Goal: Use online tool/utility: Utilize a website feature to perform a specific function

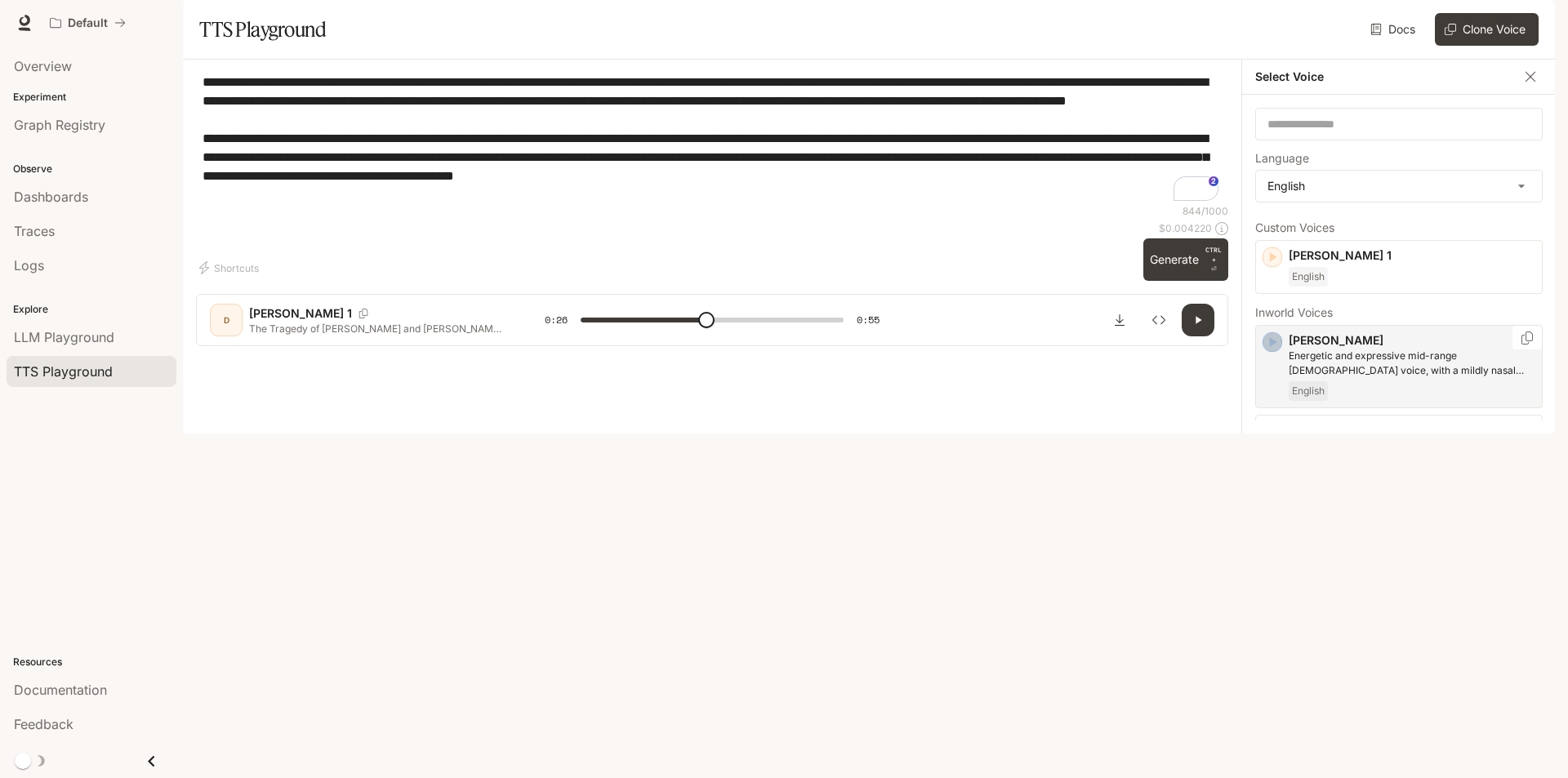
click at [1274, 347] on icon "button" at bounding box center [1273, 341] width 7 height 10
click at [1271, 437] on icon "button" at bounding box center [1273, 432] width 7 height 10
click at [1275, 388] on div "Craig Older British male with a refined and articulate voice English" at bounding box center [1399, 368] width 288 height 83
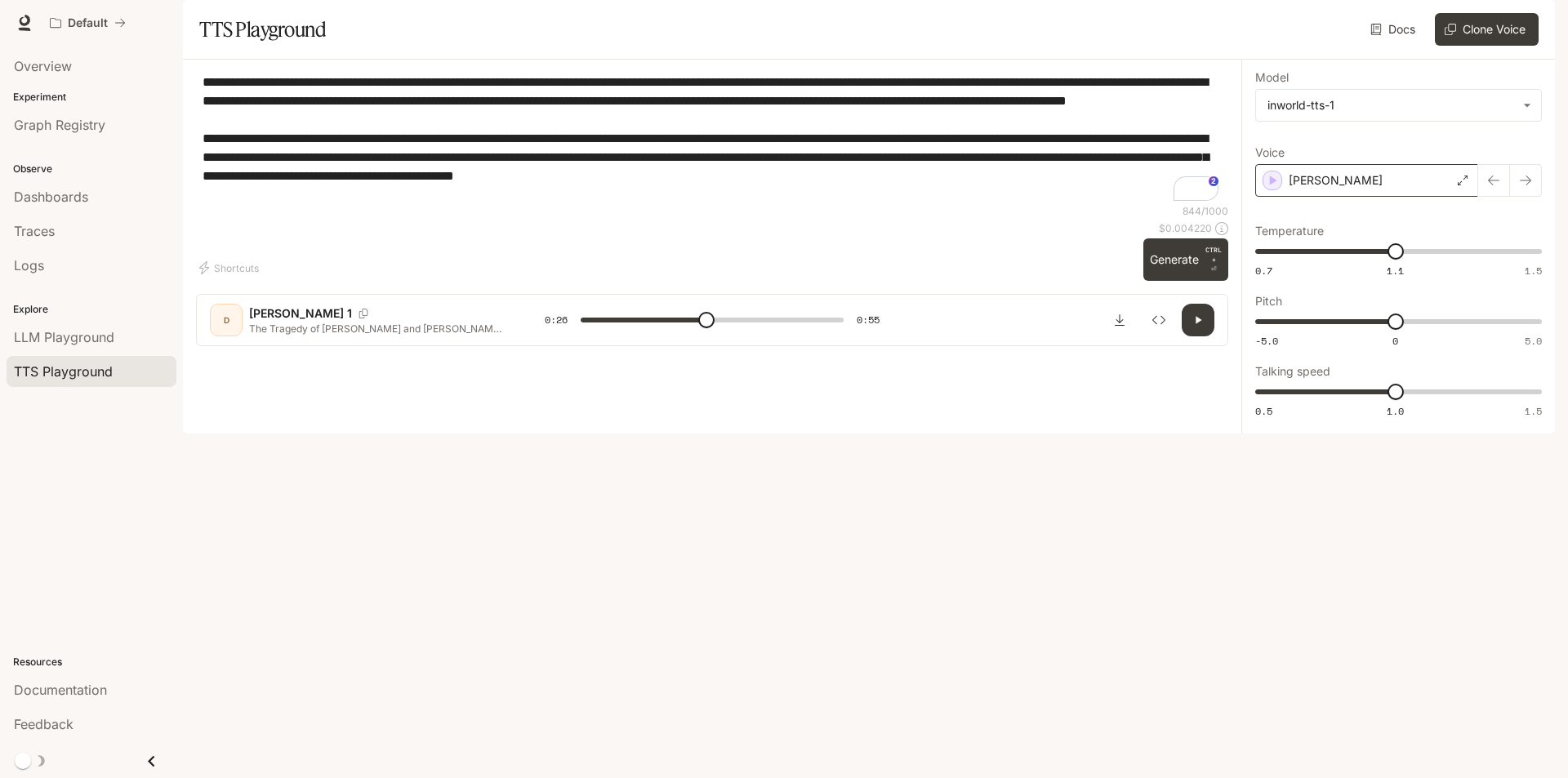
click at [1350, 197] on div "Craig" at bounding box center [1366, 180] width 223 height 32
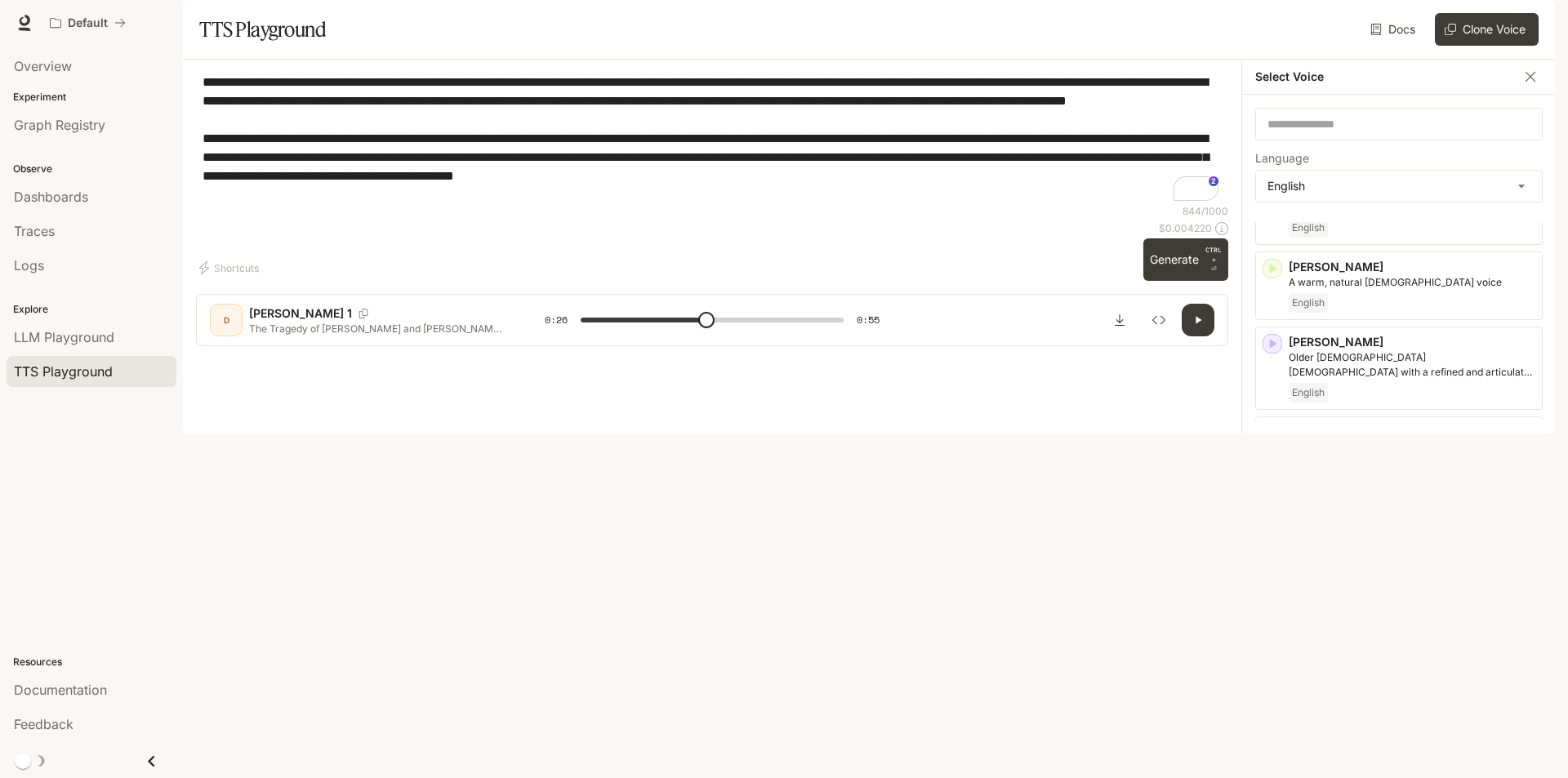
click at [1275, 517] on icon "button" at bounding box center [1272, 509] width 16 height 16
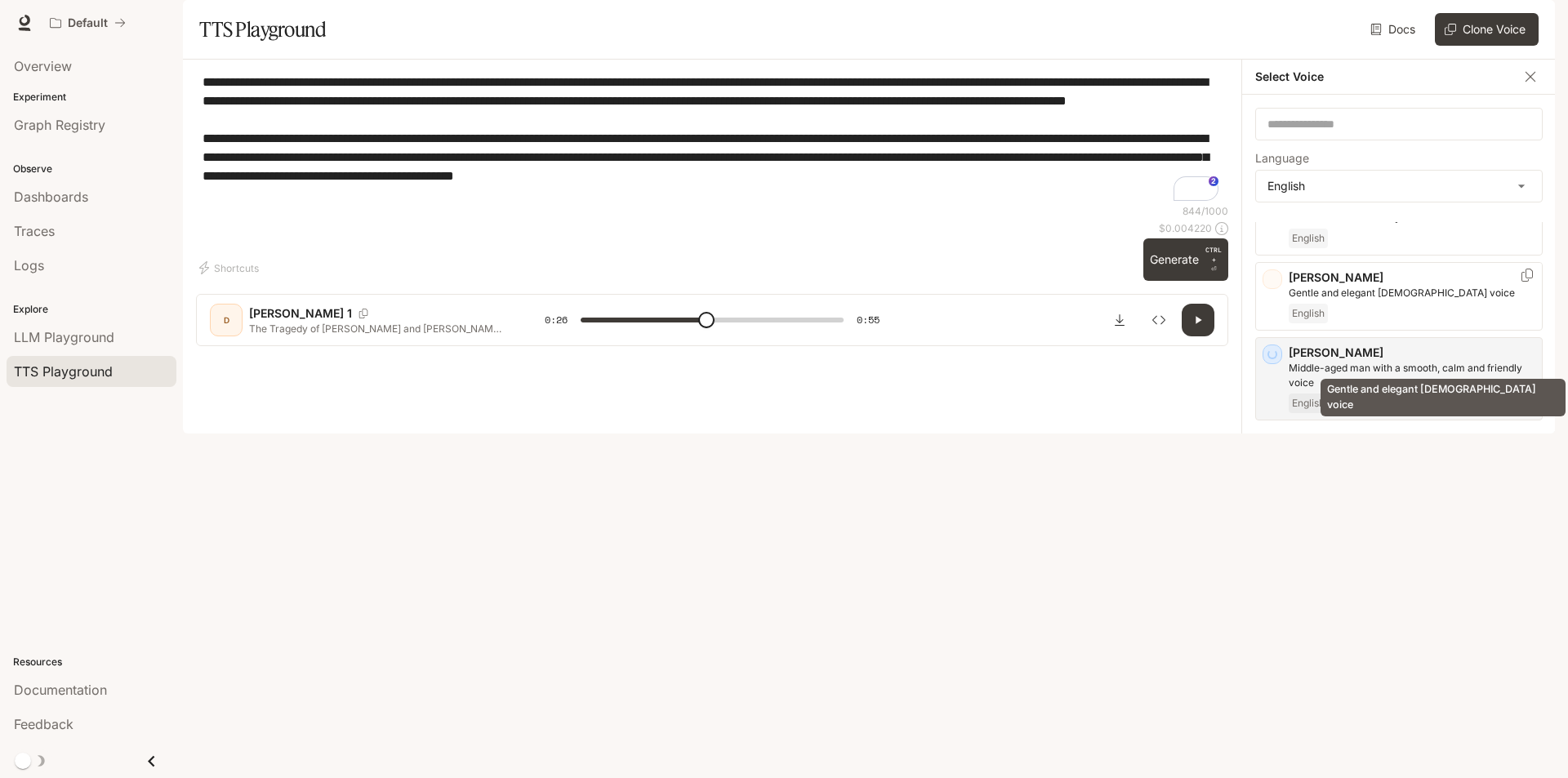
scroll to position [327, 0]
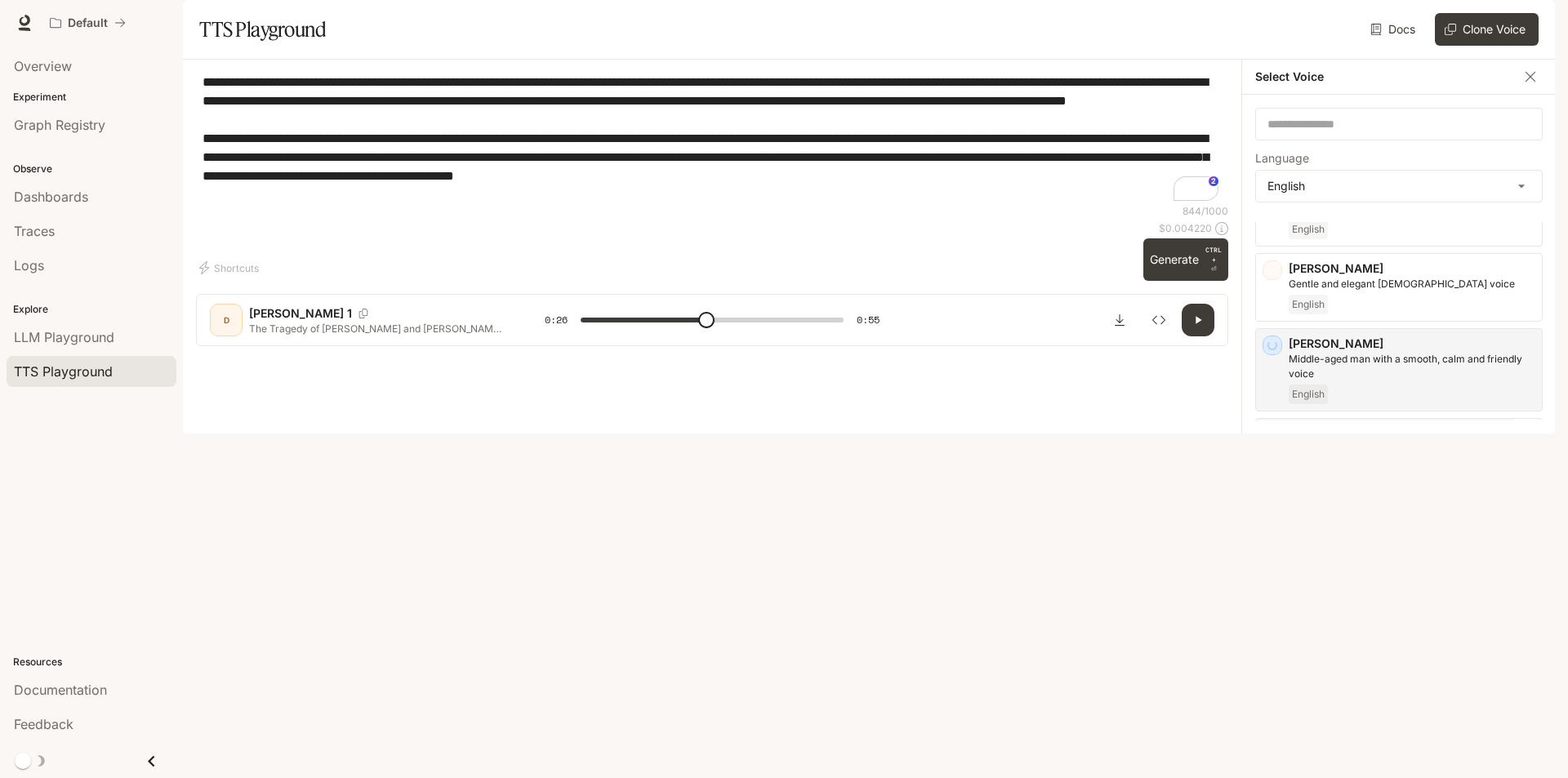
click at [1266, 476] on div "Dominus Robotic, deep male voice with a menacing quality. Perfect for villains …" at bounding box center [1399, 460] width 288 height 83
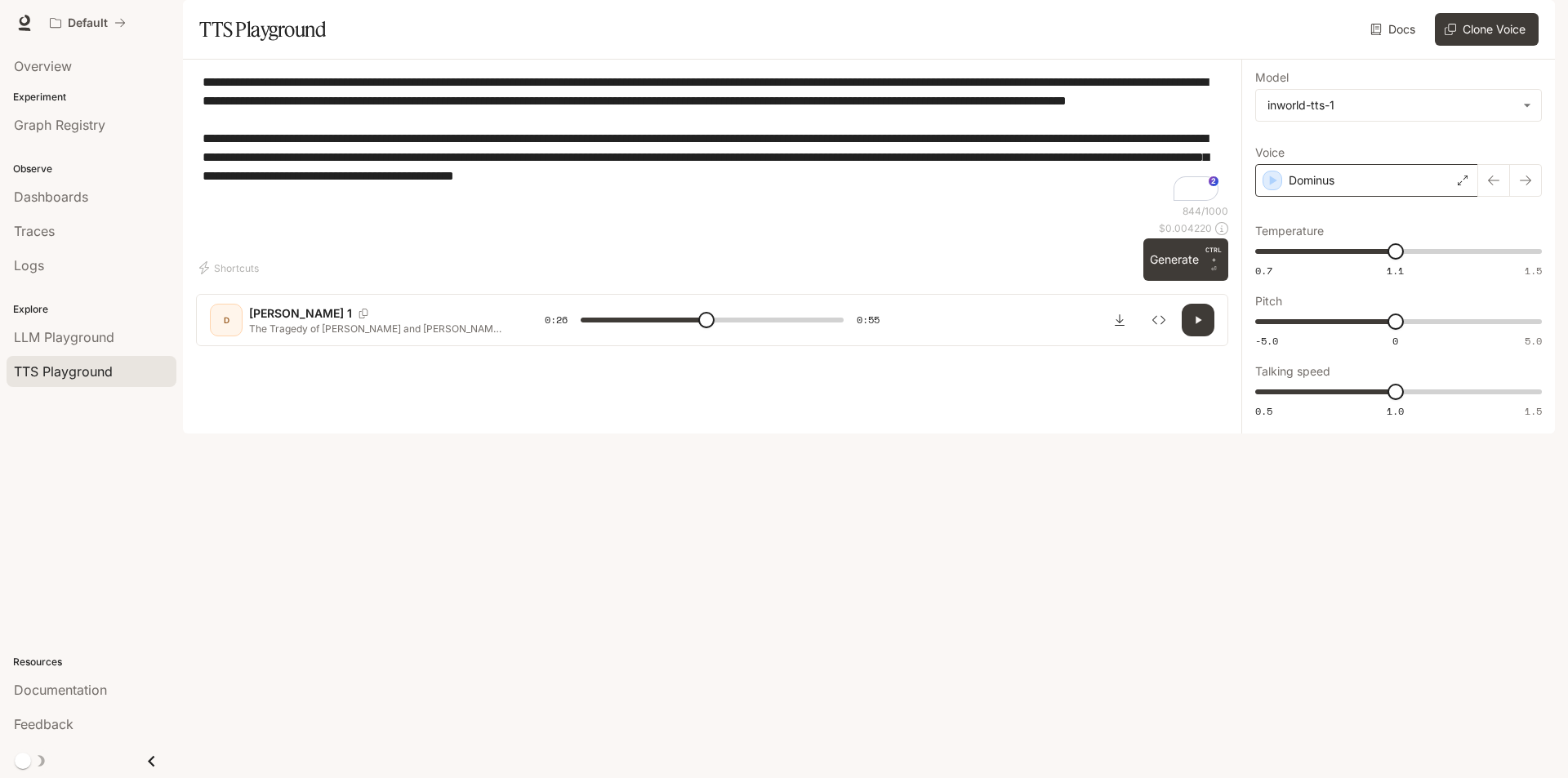
click at [1333, 189] on p "Dominus" at bounding box center [1311, 180] width 46 height 16
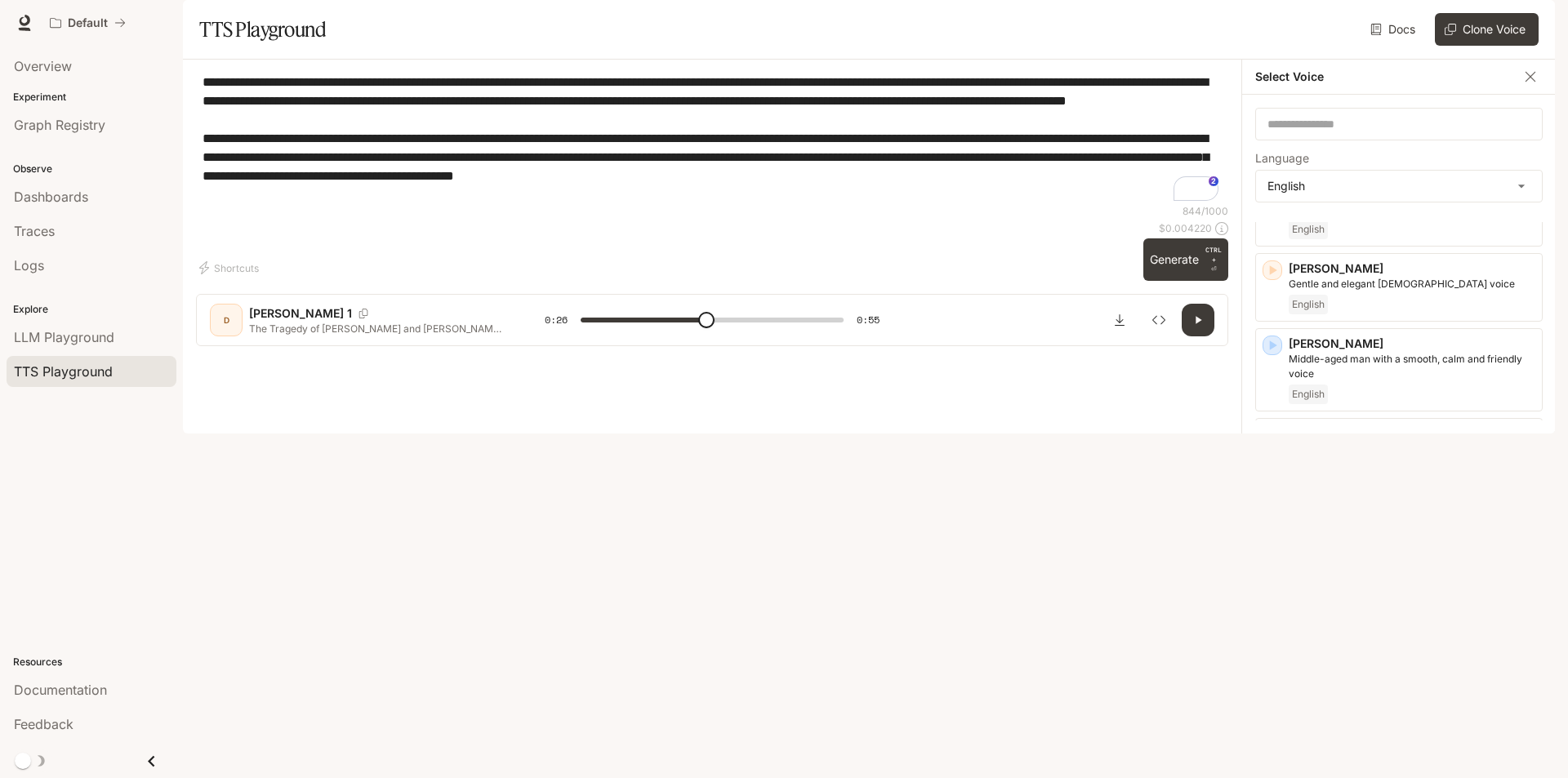
click at [1275, 533] on icon "button" at bounding box center [1272, 525] width 16 height 16
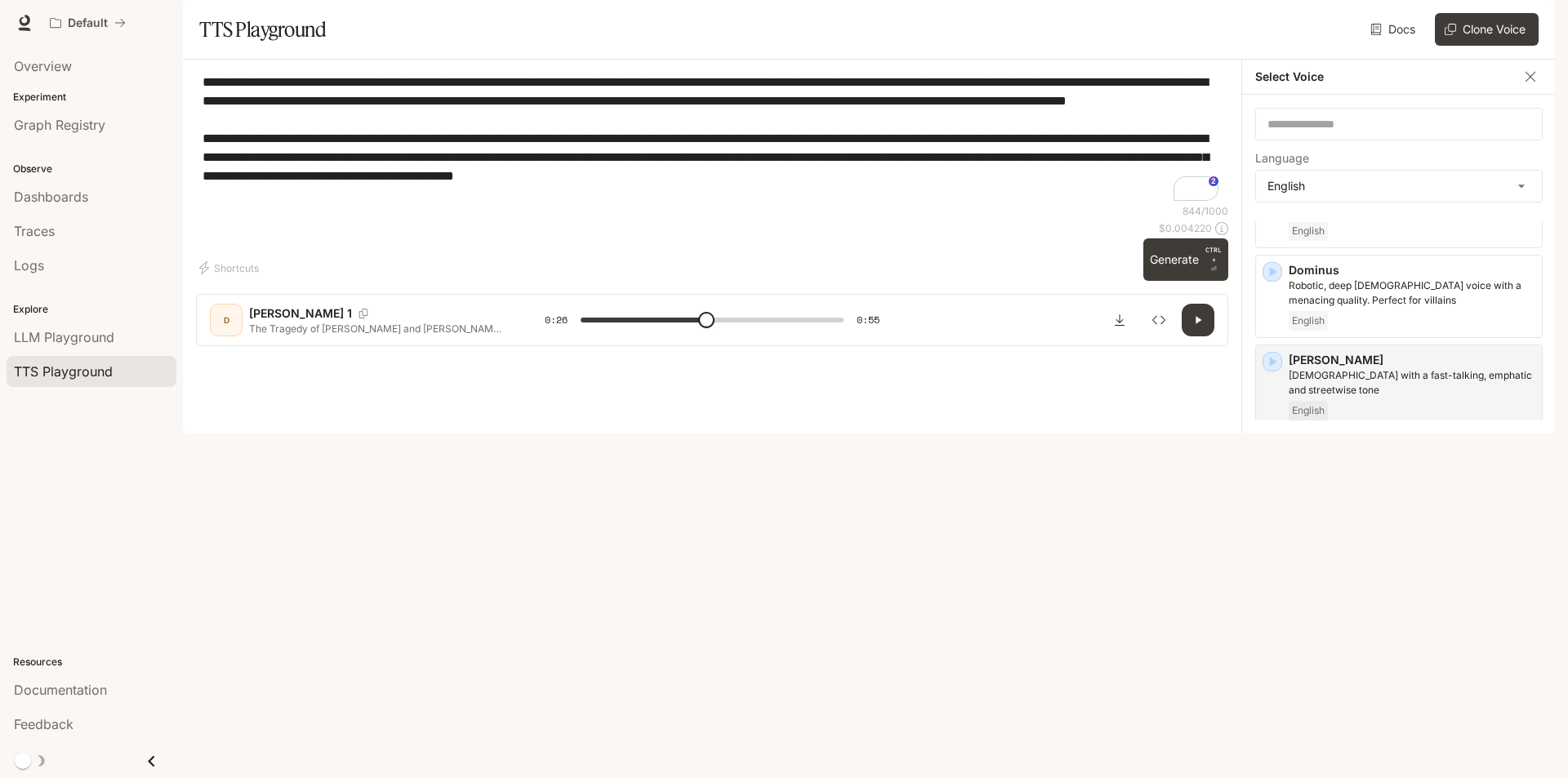
click at [1270, 547] on icon "button" at bounding box center [1273, 541] width 7 height 10
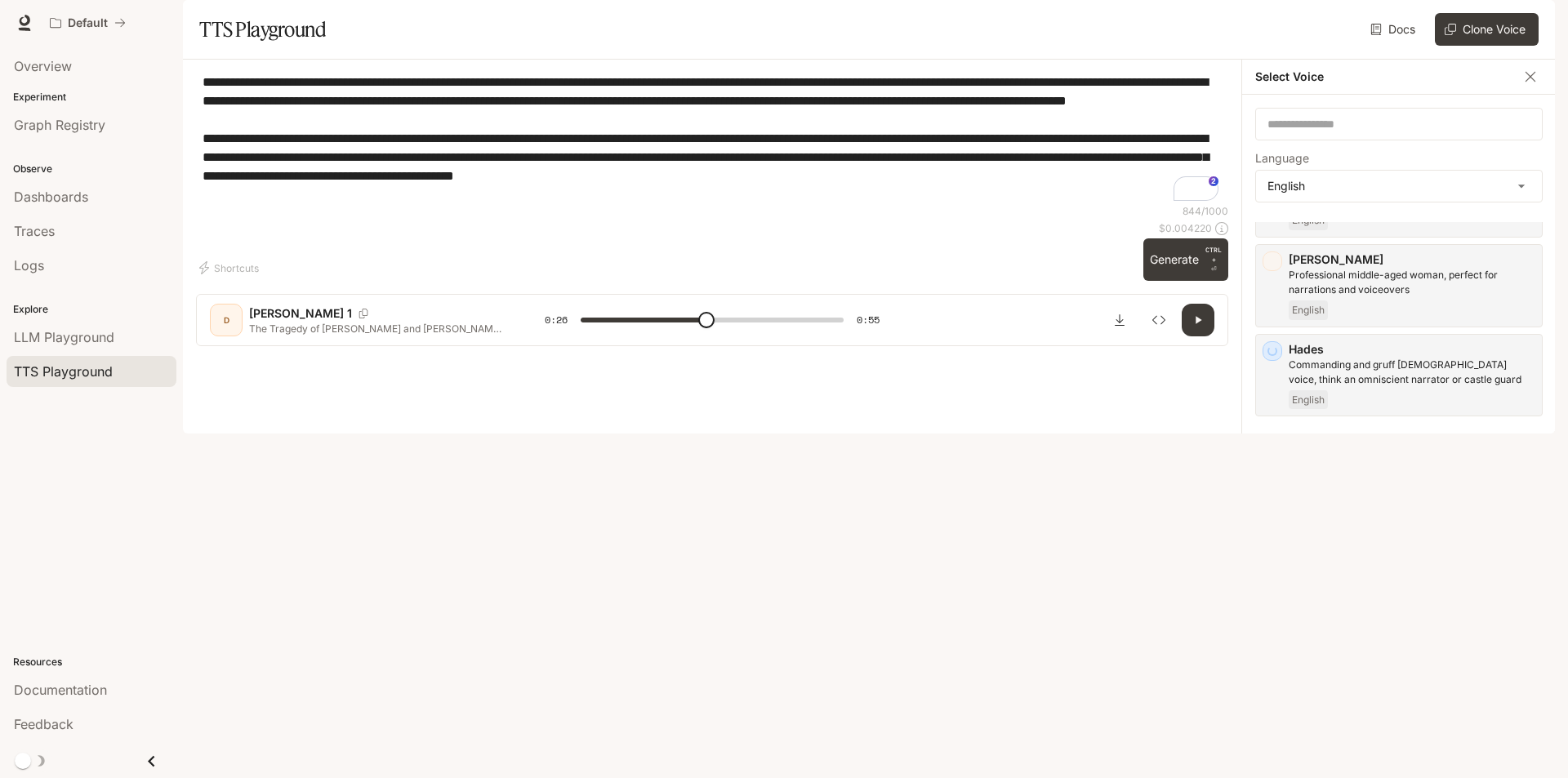
scroll to position [735, 0]
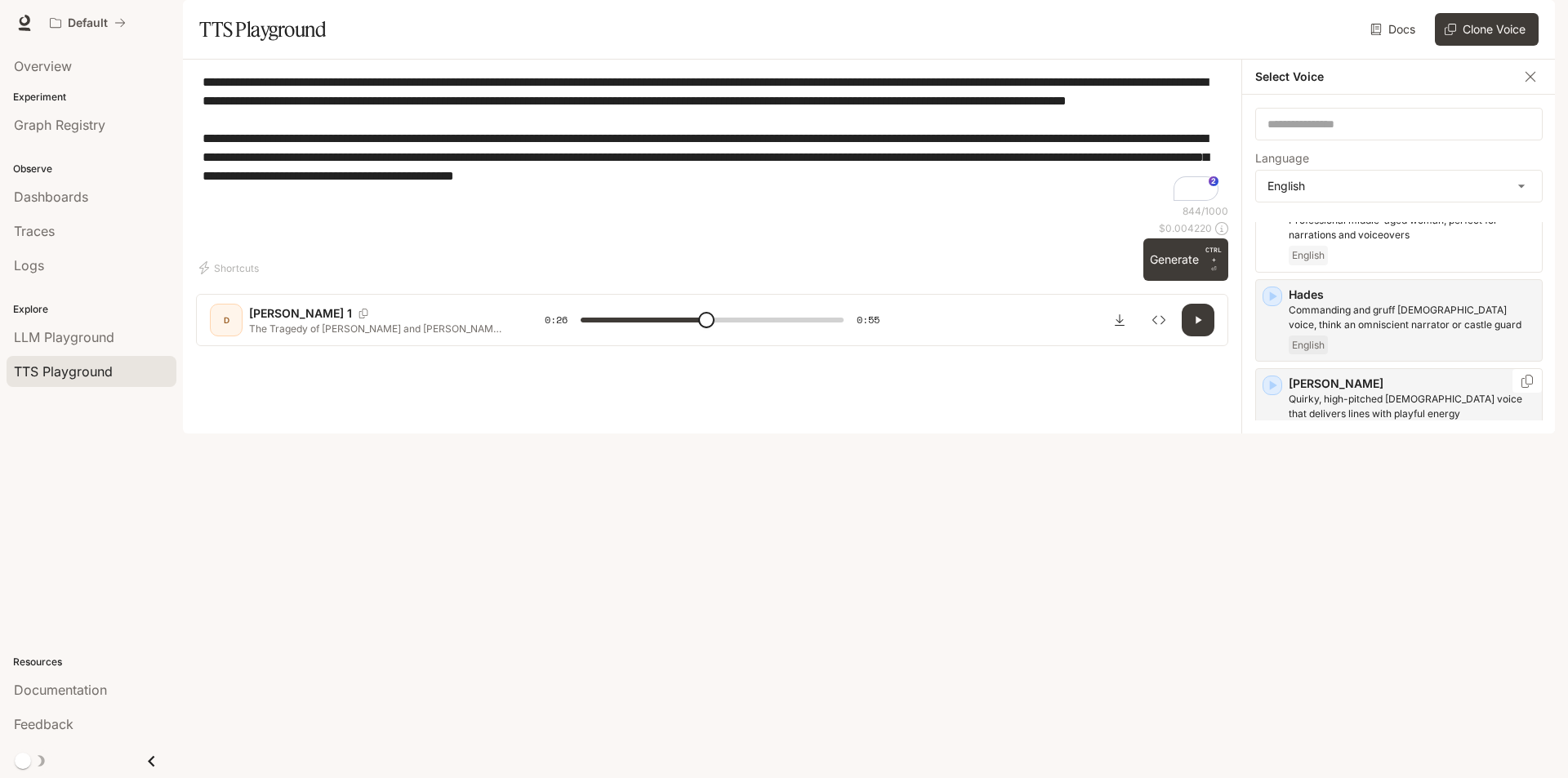
click at [1272, 393] on icon "button" at bounding box center [1272, 385] width 16 height 16
click at [1519, 388] on icon "Copy Voice ID" at bounding box center [1527, 381] width 16 height 13
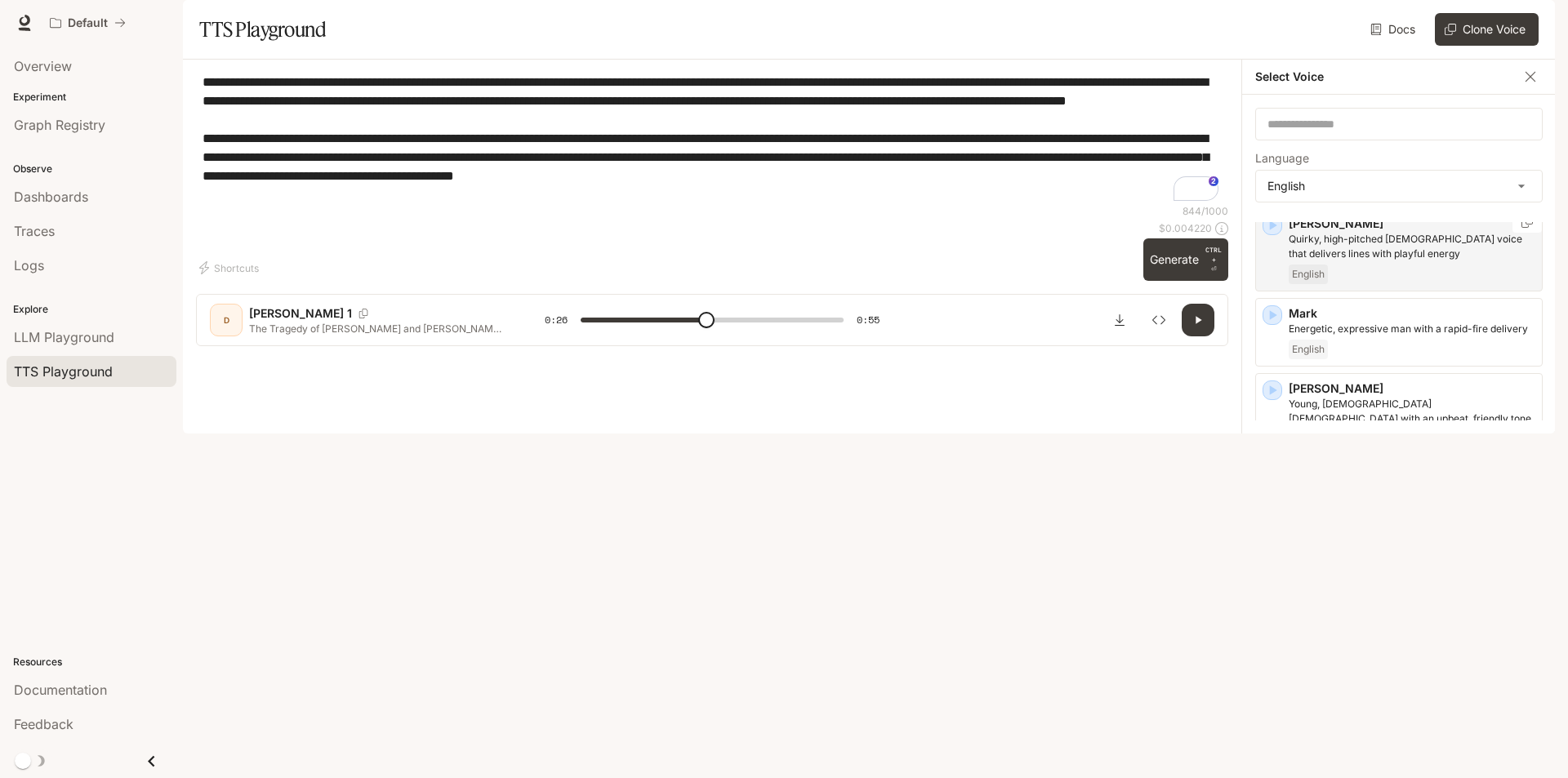
scroll to position [898, 0]
click at [1271, 572] on icon "button" at bounding box center [1273, 566] width 7 height 10
click at [1272, 575] on icon "button" at bounding box center [1272, 566] width 16 height 16
click at [1272, 485] on icon "button" at bounding box center [1272, 477] width 16 height 16
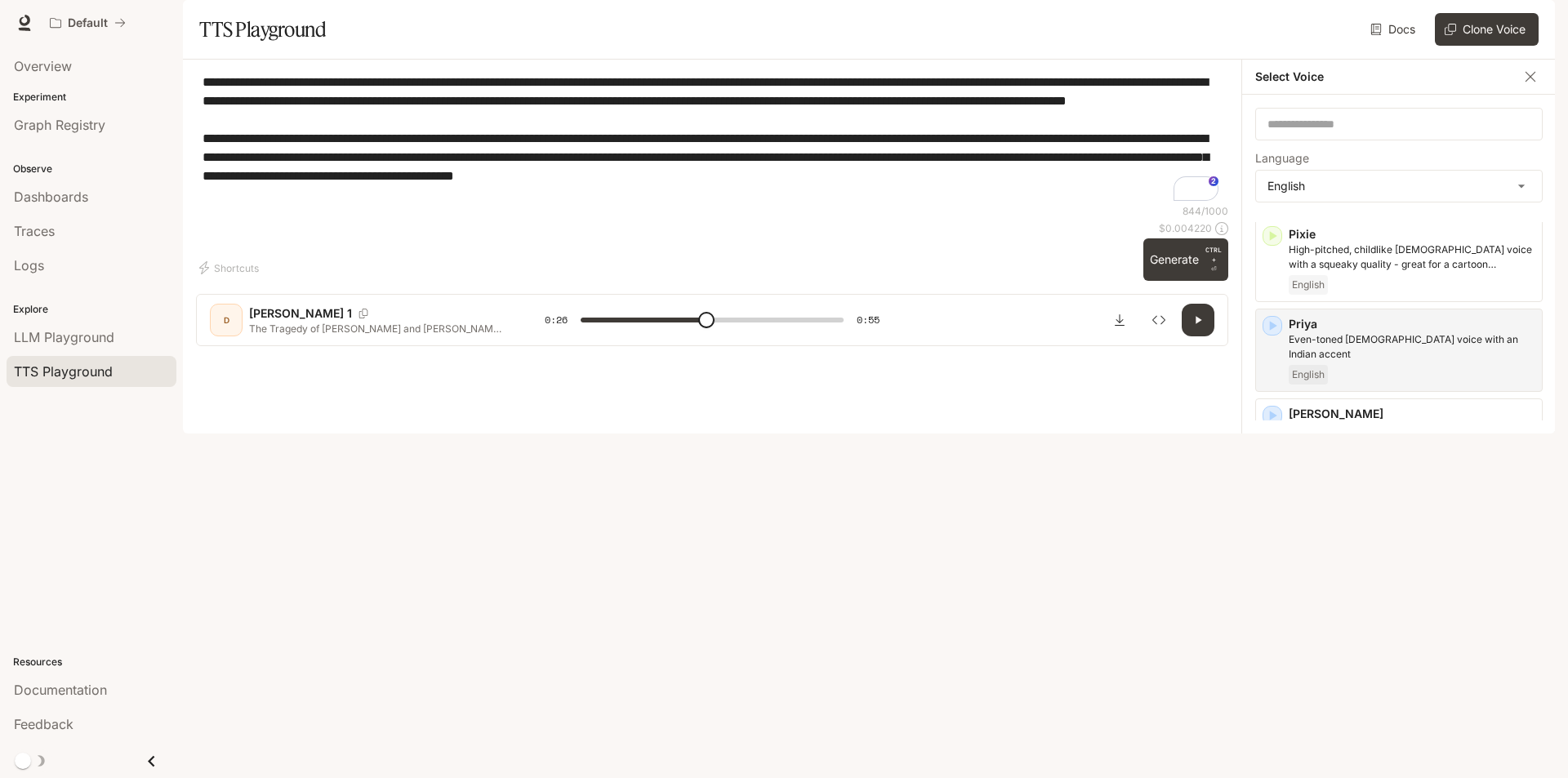
scroll to position [1144, 0]
click at [1272, 506] on icon "button" at bounding box center [1273, 501] width 7 height 10
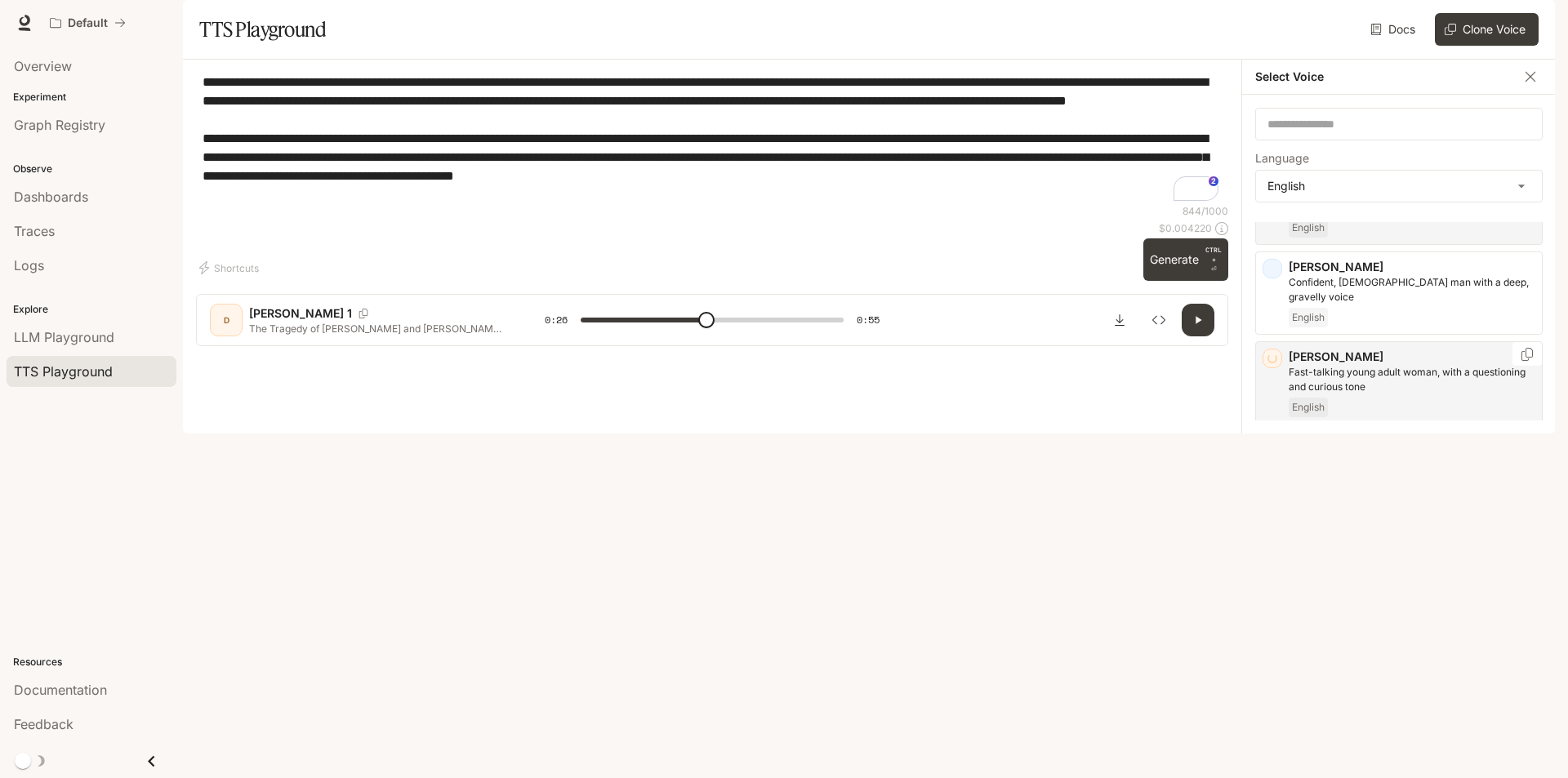
scroll to position [1299, 0]
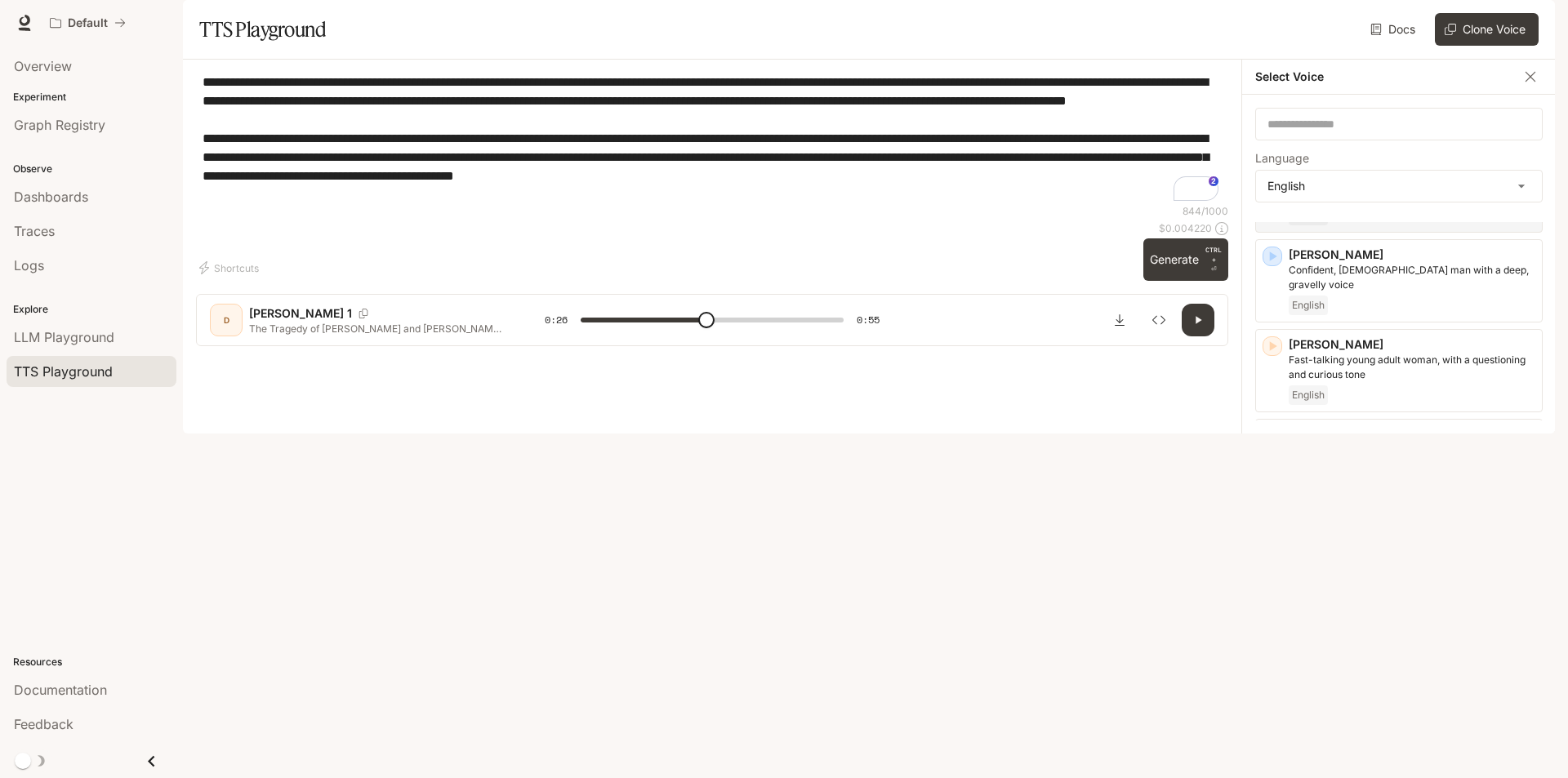
click at [1265, 617] on icon "button" at bounding box center [1272, 616] width 16 height 16
click at [1270, 701] on icon "button" at bounding box center [1273, 705] width 7 height 10
click at [1275, 605] on icon "button" at bounding box center [1272, 597] width 16 height 16
click at [1271, 437] on icon "button" at bounding box center [1273, 432] width 7 height 10
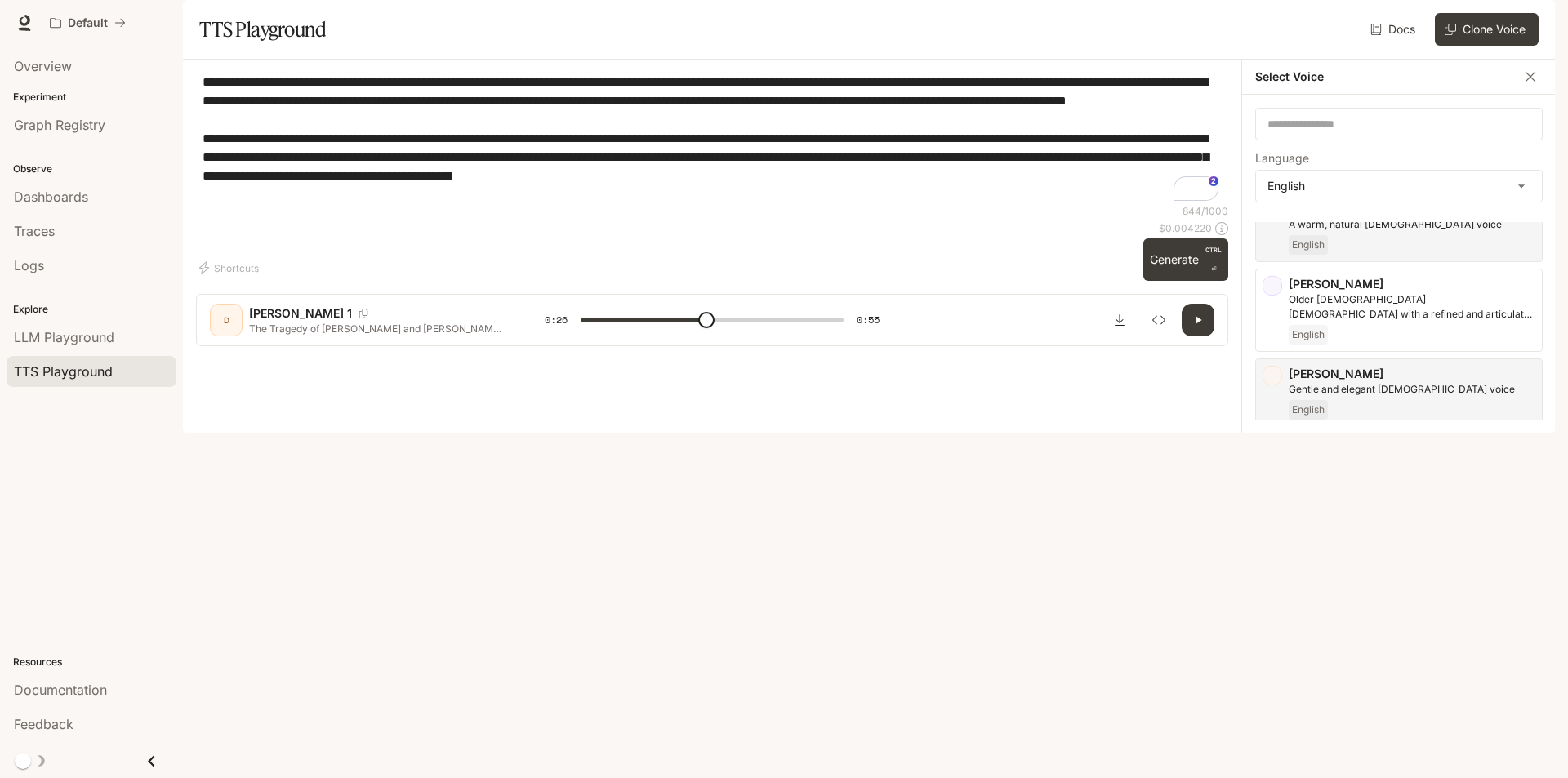
scroll to position [245, 0]
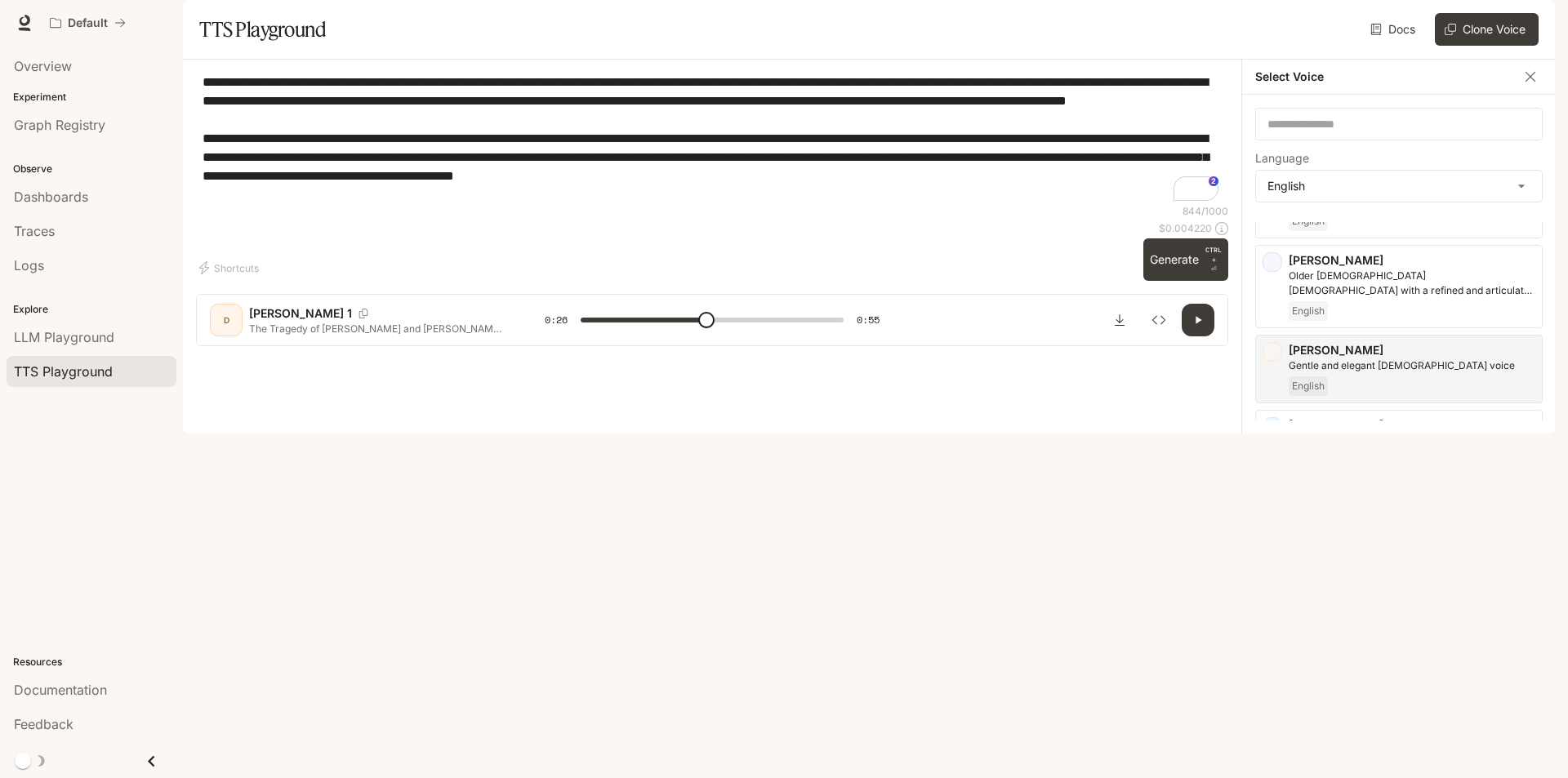
click at [1272, 561] on div "Dominus Robotic, deep male voice with a menacing quality. Perfect for villains …" at bounding box center [1399, 541] width 288 height 83
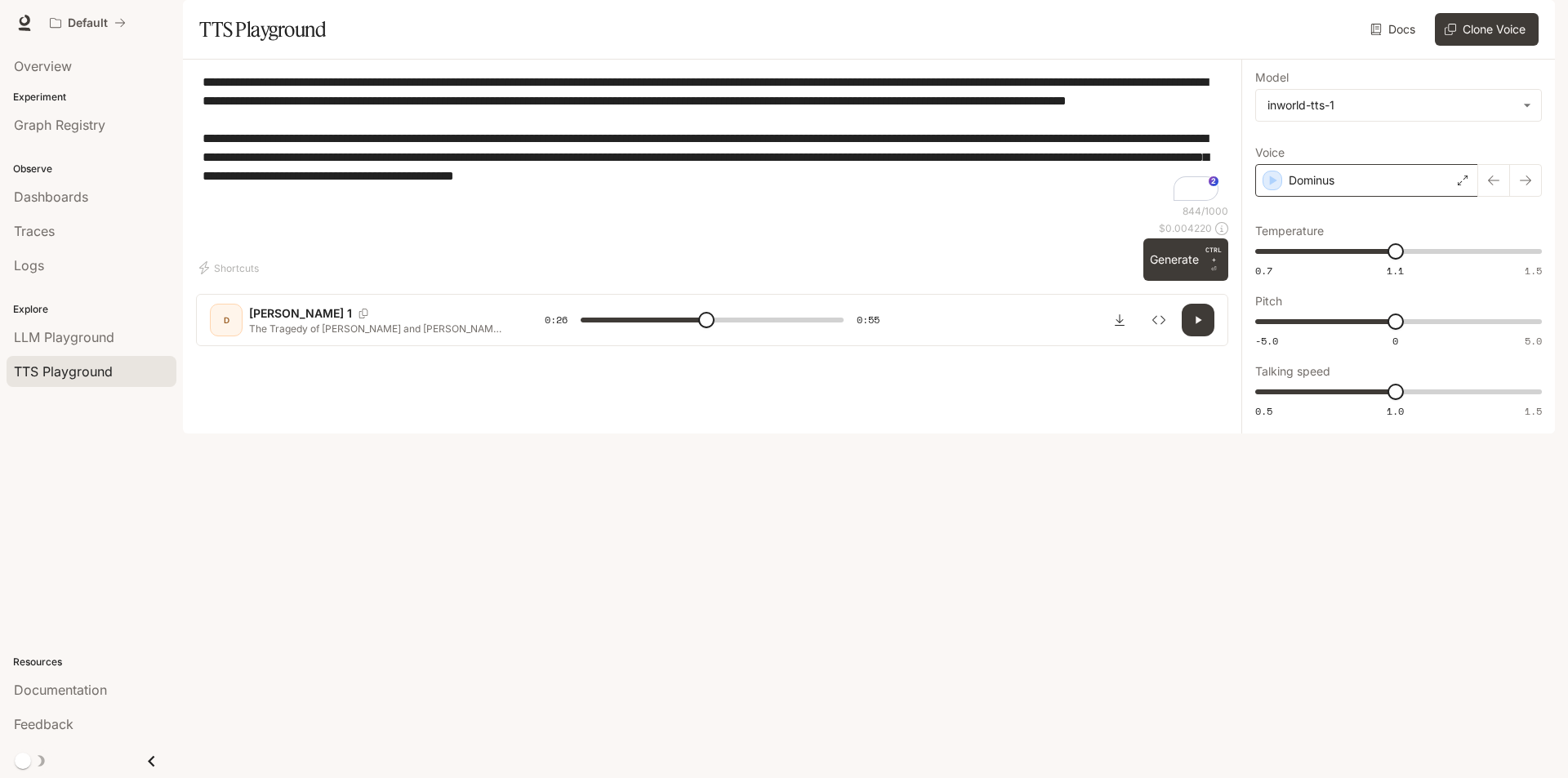
click at [1340, 197] on div "Dominus" at bounding box center [1366, 180] width 223 height 32
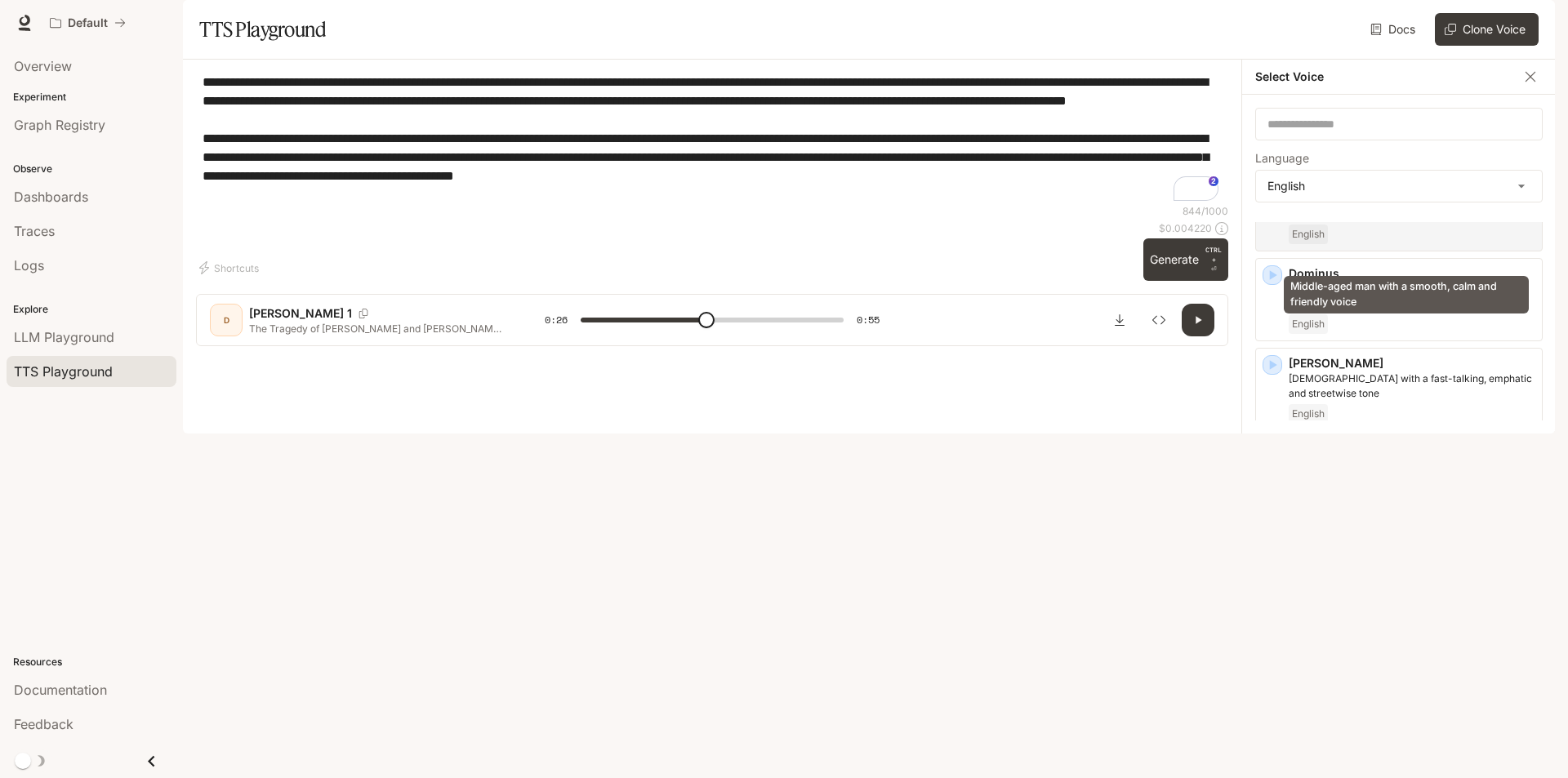
scroll to position [490, 0]
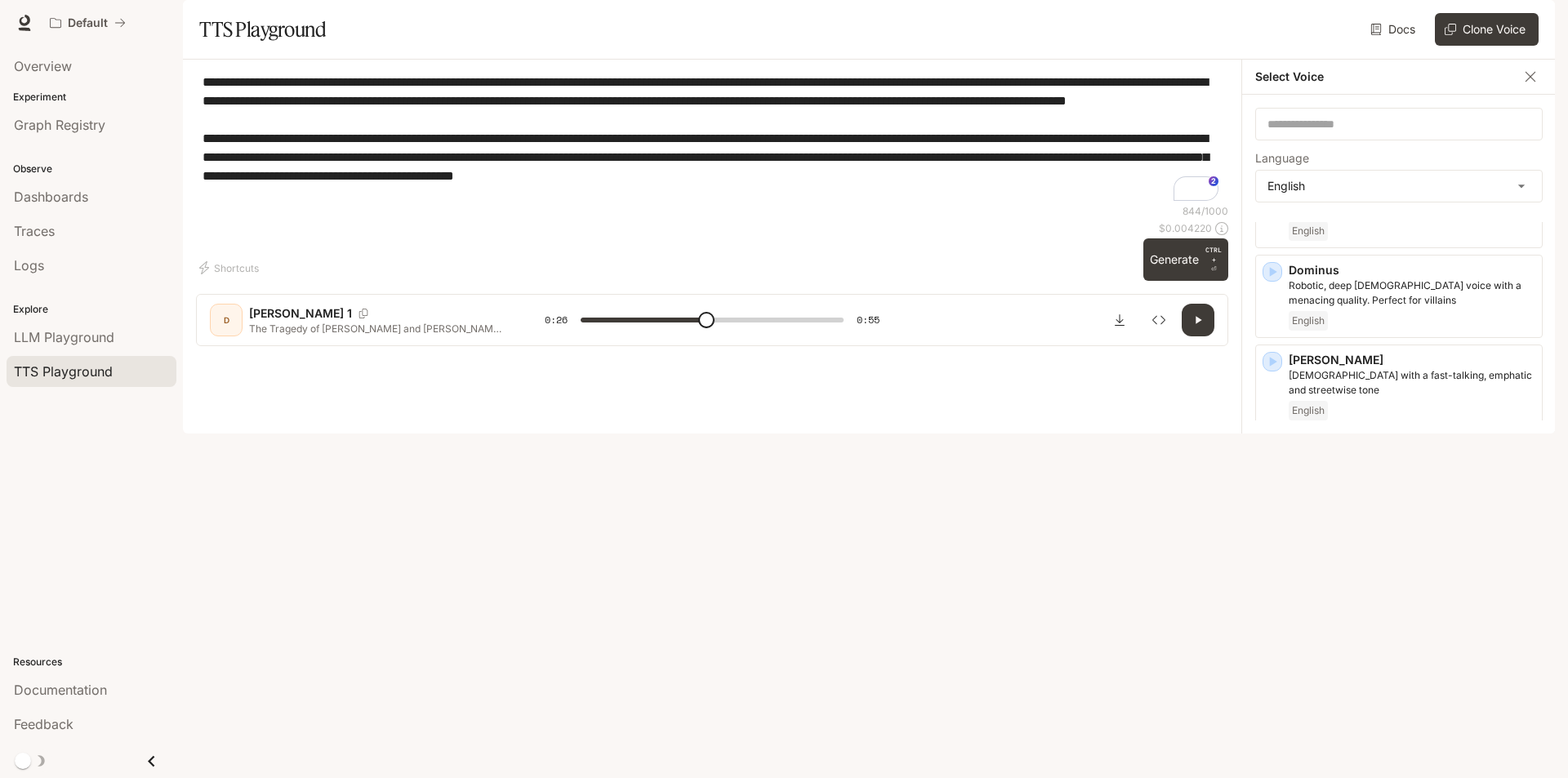
click at [1271, 456] on icon "button" at bounding box center [1273, 451] width 7 height 10
type input "****"
click at [23, 20] on icon at bounding box center [24, 22] width 16 height 16
